Goal: Check status: Check status

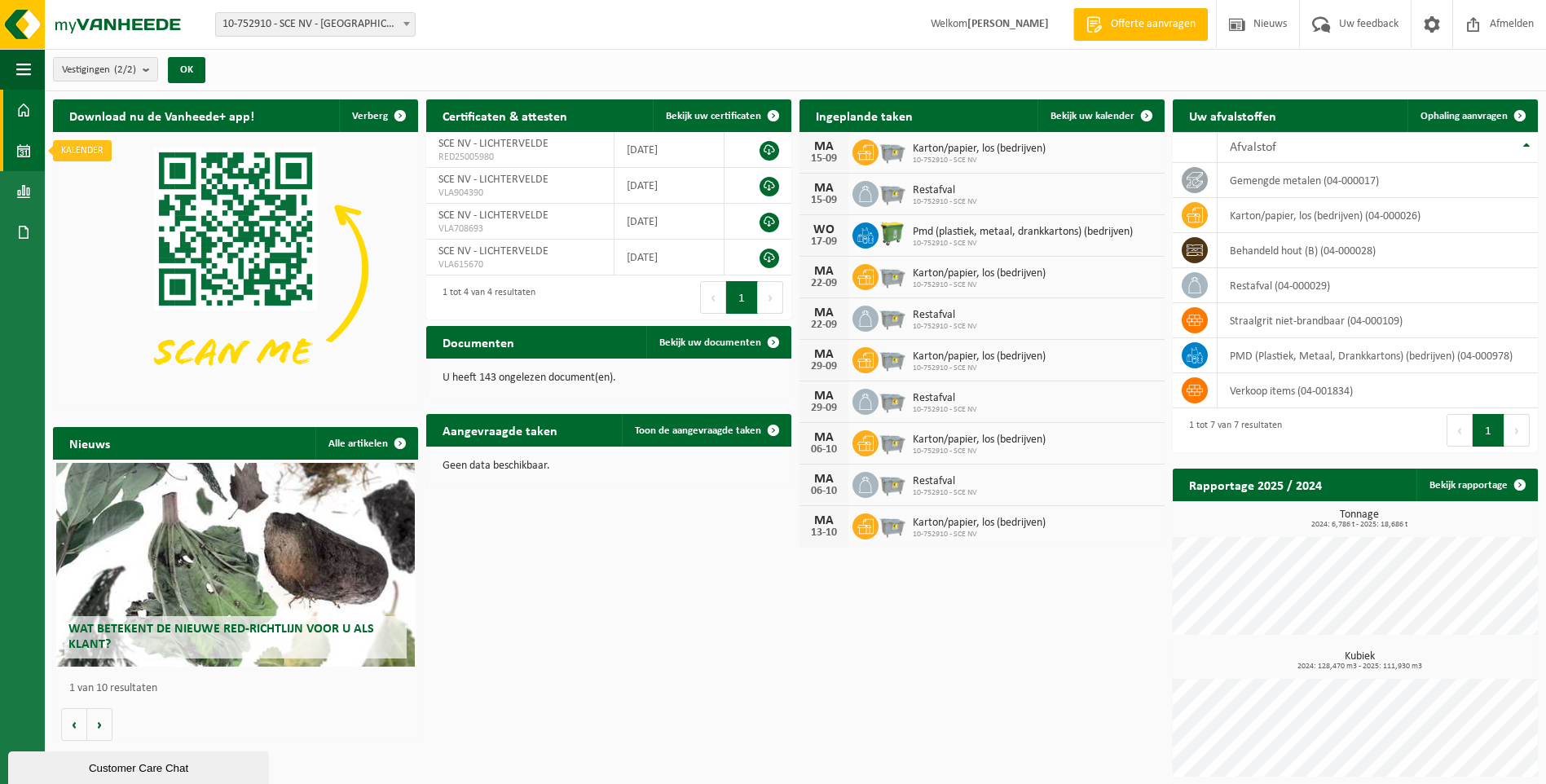
click at [19, 150] on span at bounding box center [23, 150] width 14 height 40
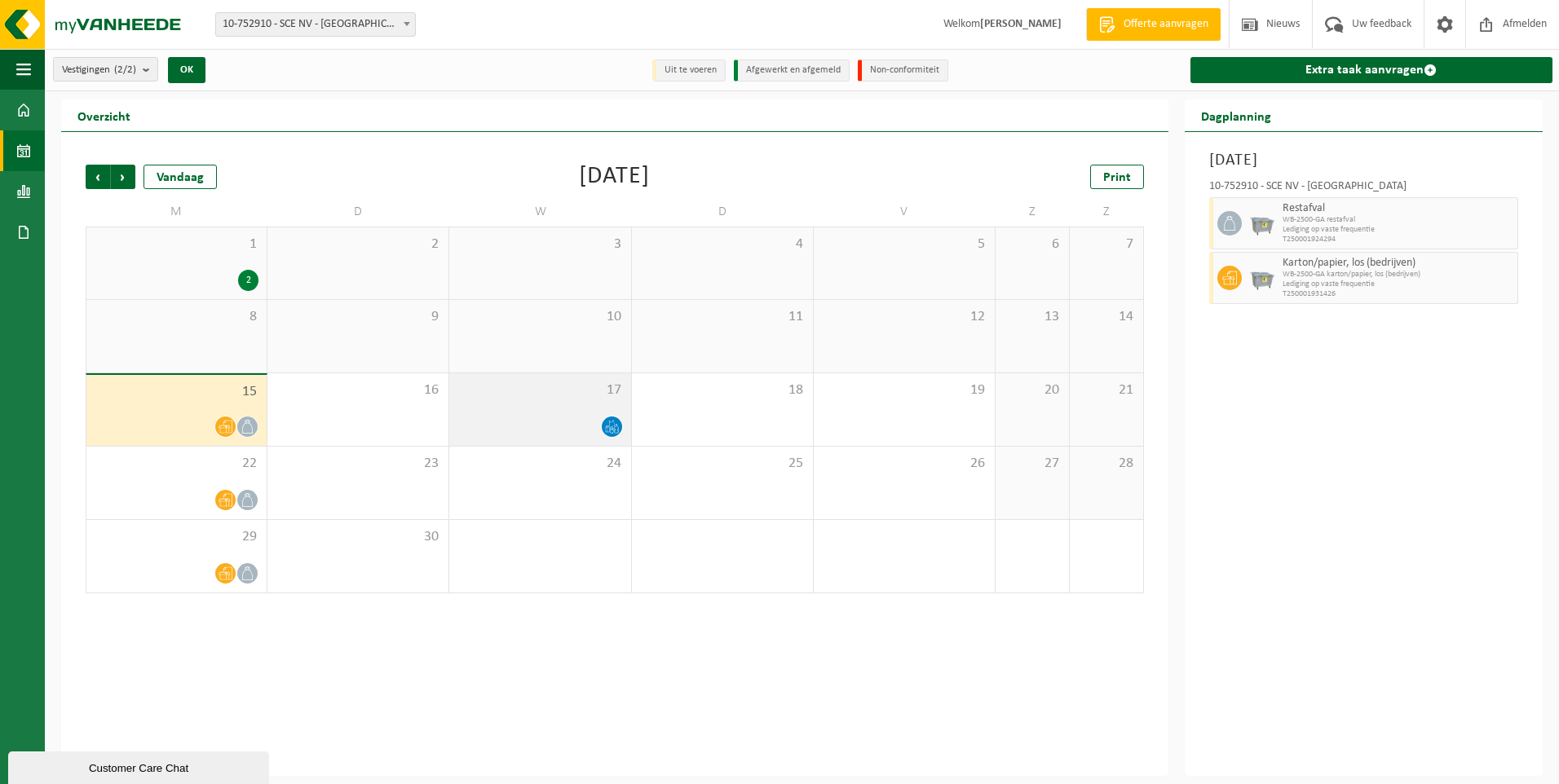
click at [601, 428] on span at bounding box center [611, 426] width 20 height 20
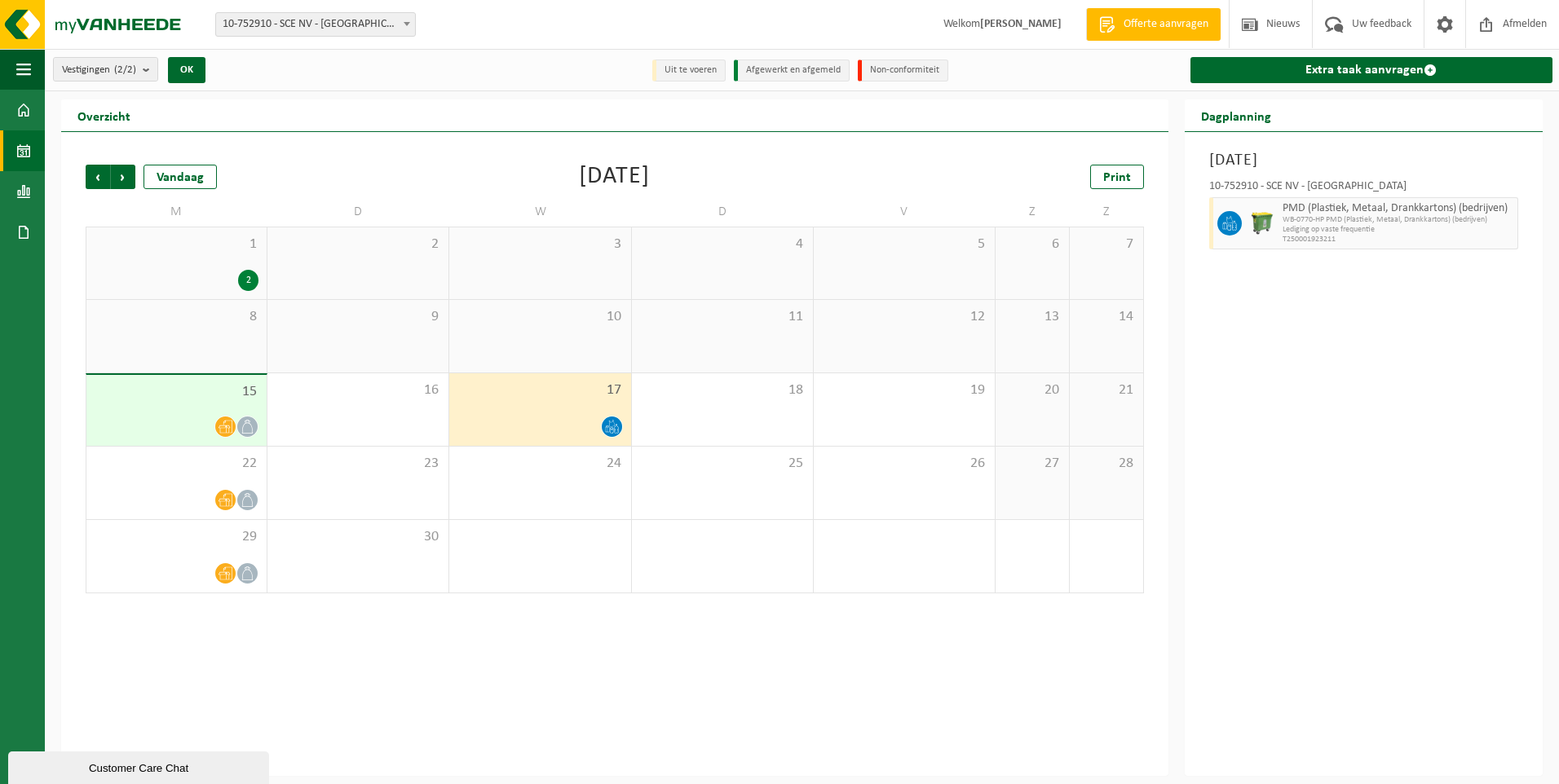
click at [616, 427] on icon at bounding box center [612, 427] width 13 height 13
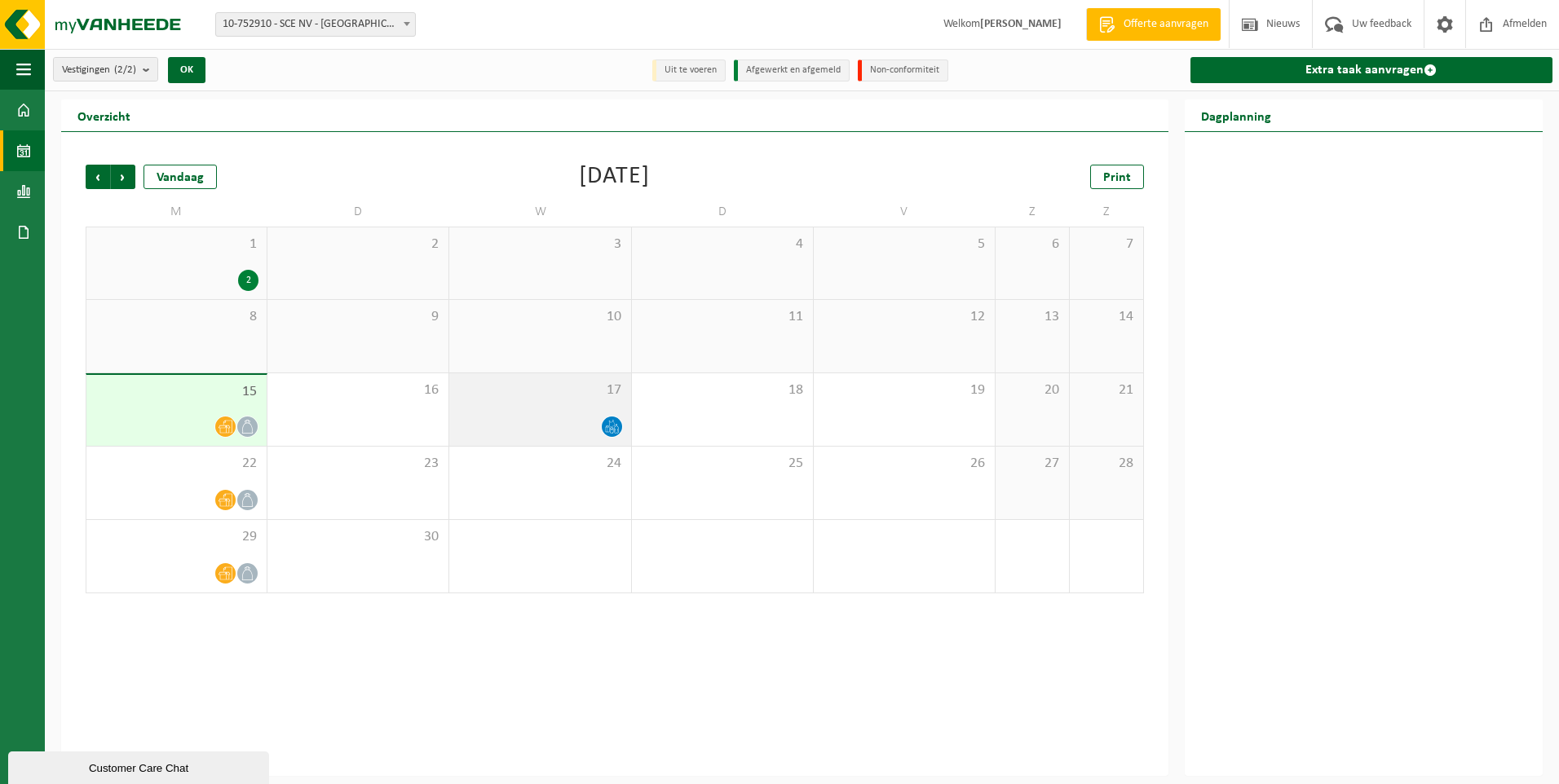
click at [565, 420] on div at bounding box center [540, 427] width 165 height 22
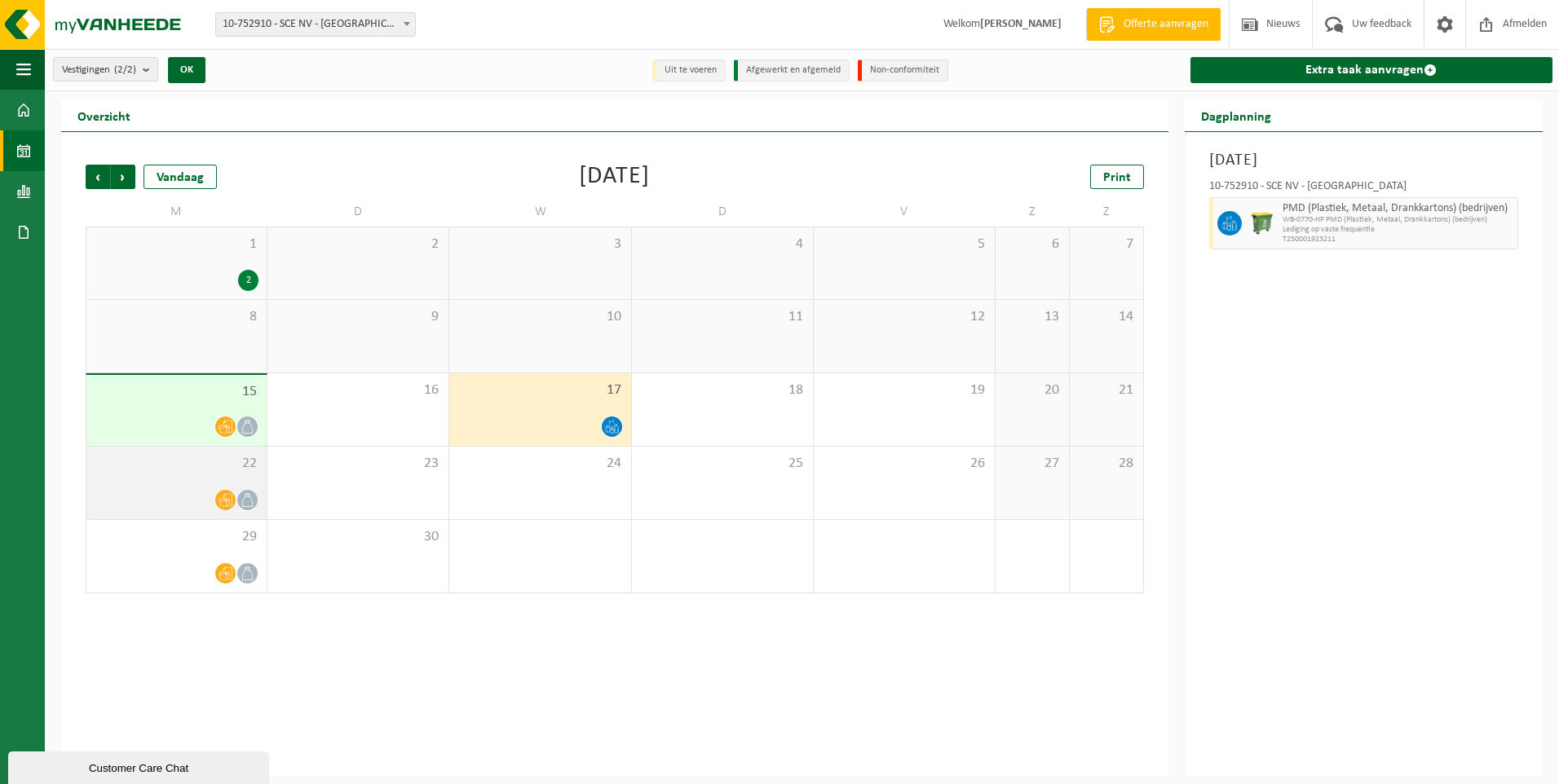
click at [220, 490] on span at bounding box center [225, 500] width 20 height 20
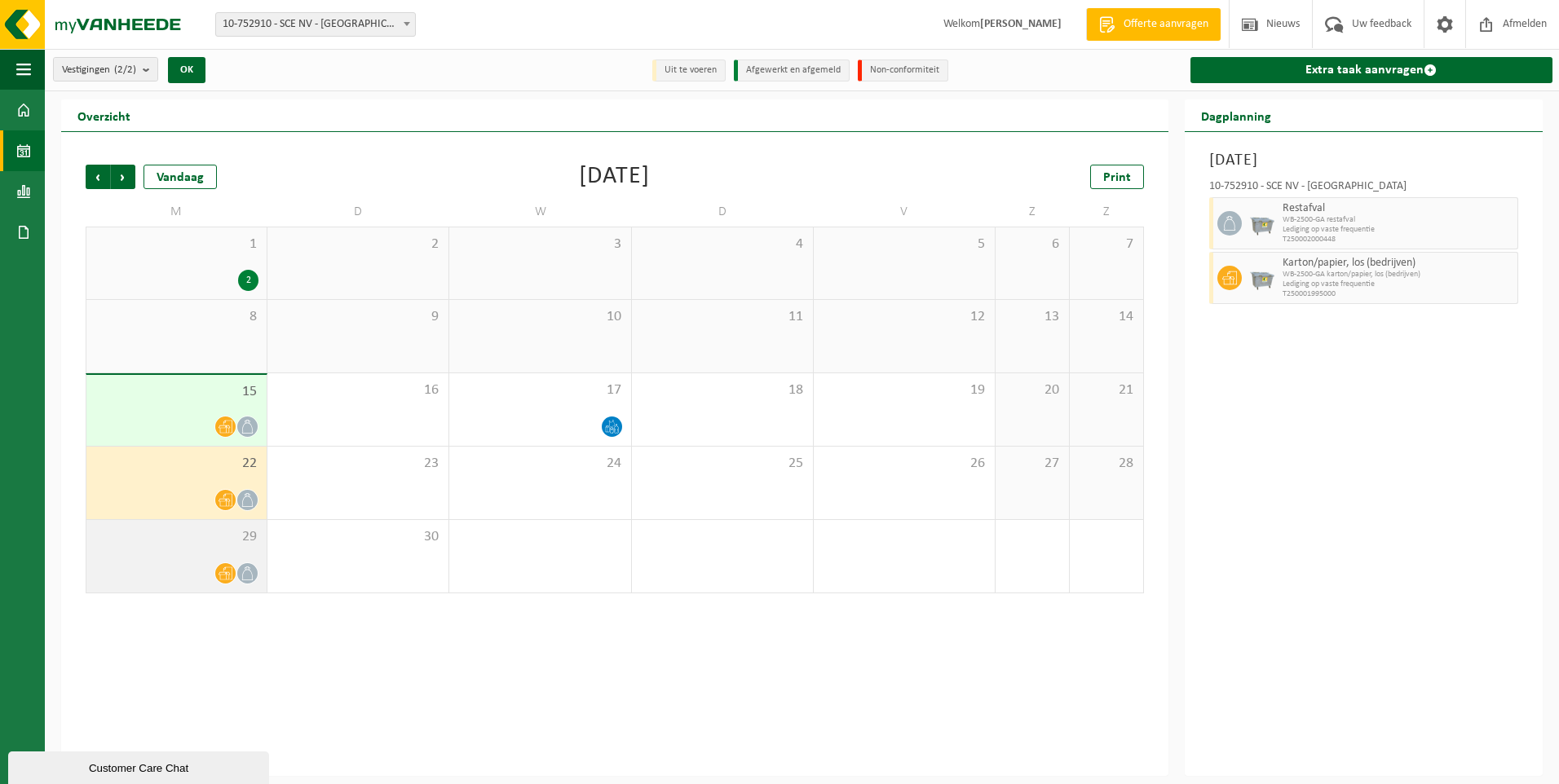
click at [158, 579] on div at bounding box center [176, 573] width 164 height 22
